Goal: Information Seeking & Learning: Learn about a topic

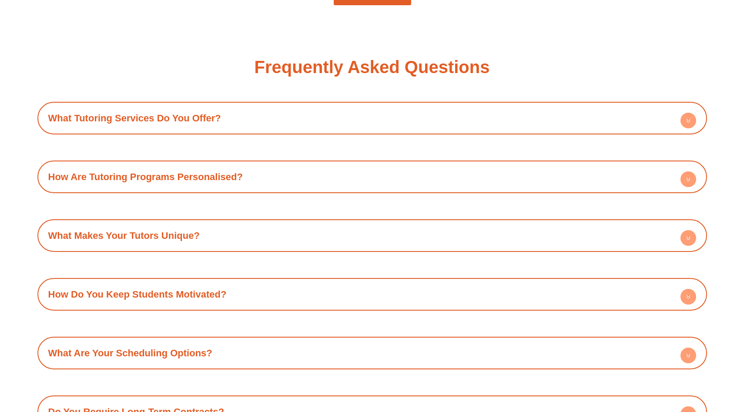
scroll to position [1036, 0]
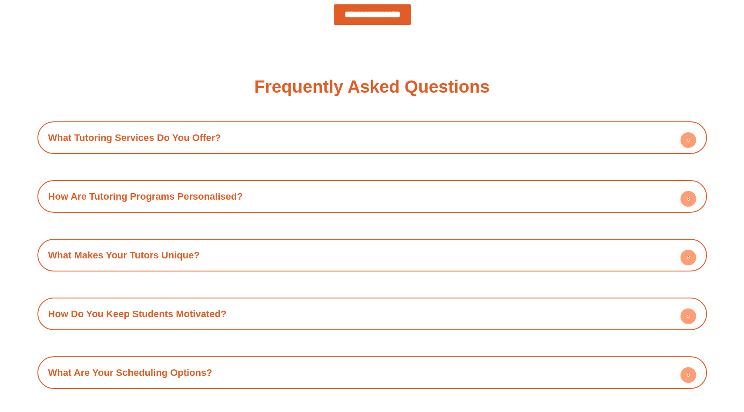
click at [304, 133] on h4 "What Tutoring Services Do You Offer?" at bounding box center [372, 138] width 661 height 24
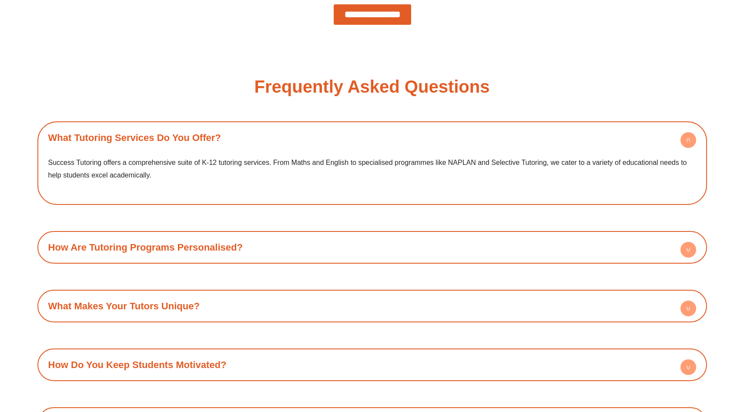
click at [304, 133] on h4 "What Tutoring Services Do You Offer?" at bounding box center [372, 138] width 661 height 24
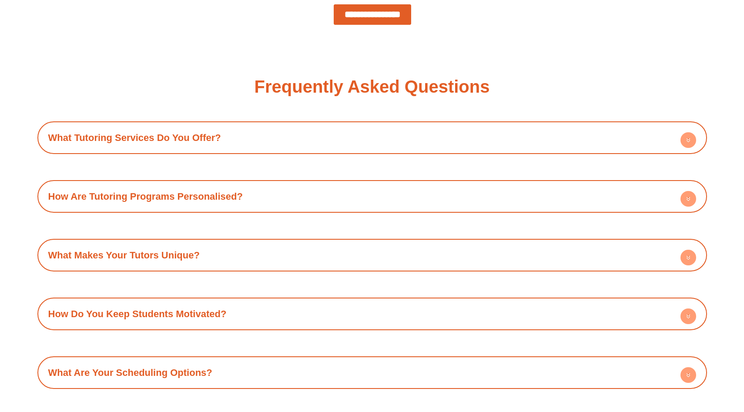
click at [306, 191] on h4 "How Are Tutoring Programs Personalised?" at bounding box center [372, 196] width 661 height 24
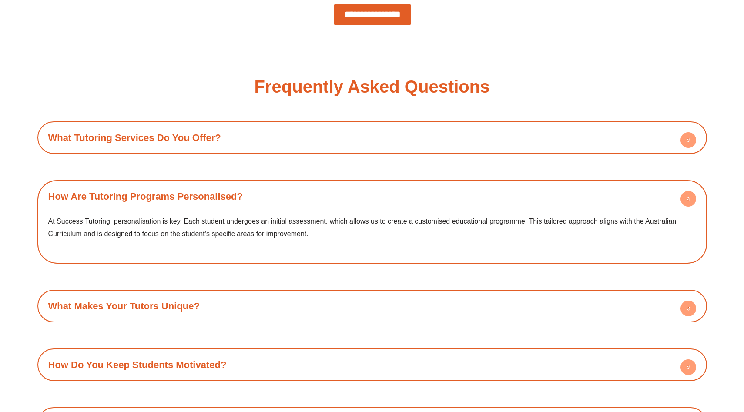
click at [306, 191] on h4 "How Are Tutoring Programs Personalised?" at bounding box center [372, 196] width 661 height 24
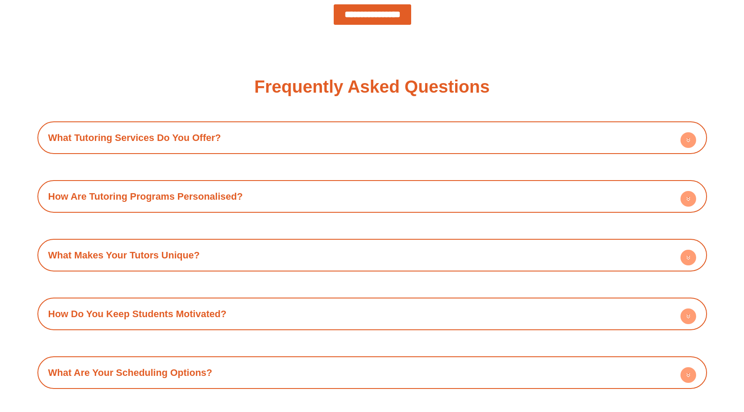
click at [311, 258] on h4 "What Makes Your Tutors Unique?" at bounding box center [372, 255] width 661 height 24
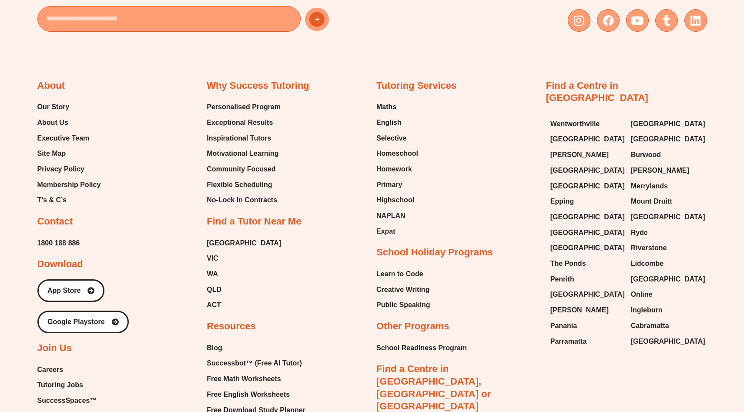
scroll to position [1690, 0]
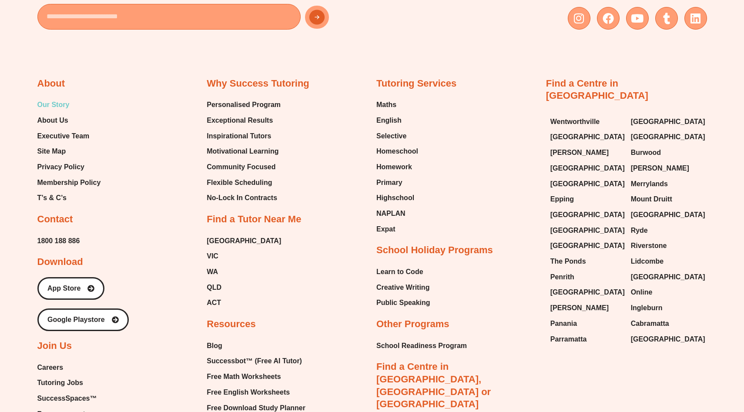
click at [57, 105] on span "Our Story" at bounding box center [53, 104] width 32 height 13
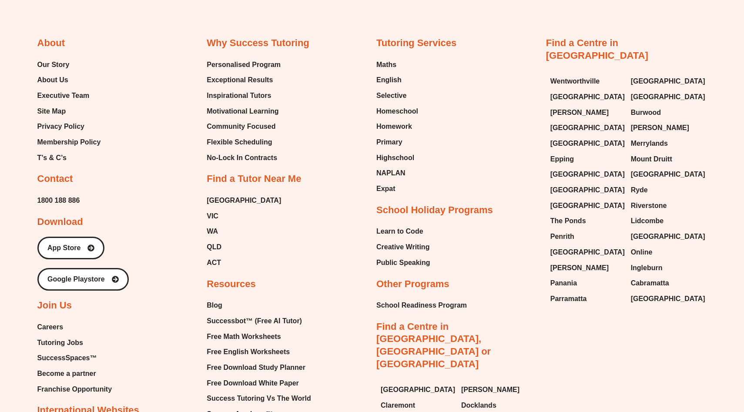
scroll to position [1386, 0]
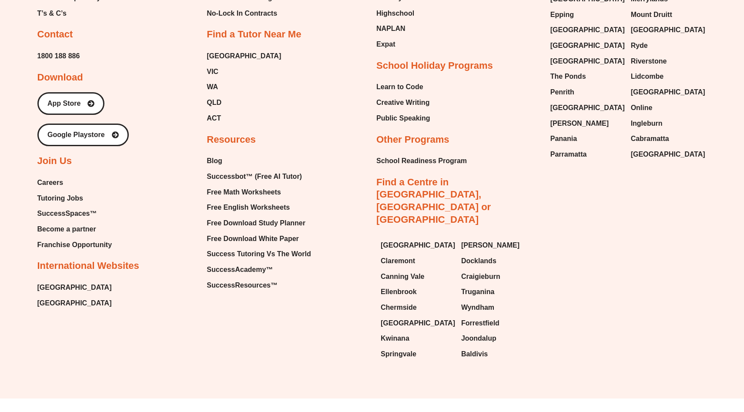
click at [50, 179] on span "Careers" at bounding box center [50, 182] width 26 height 13
